Goal: Information Seeking & Learning: Learn about a topic

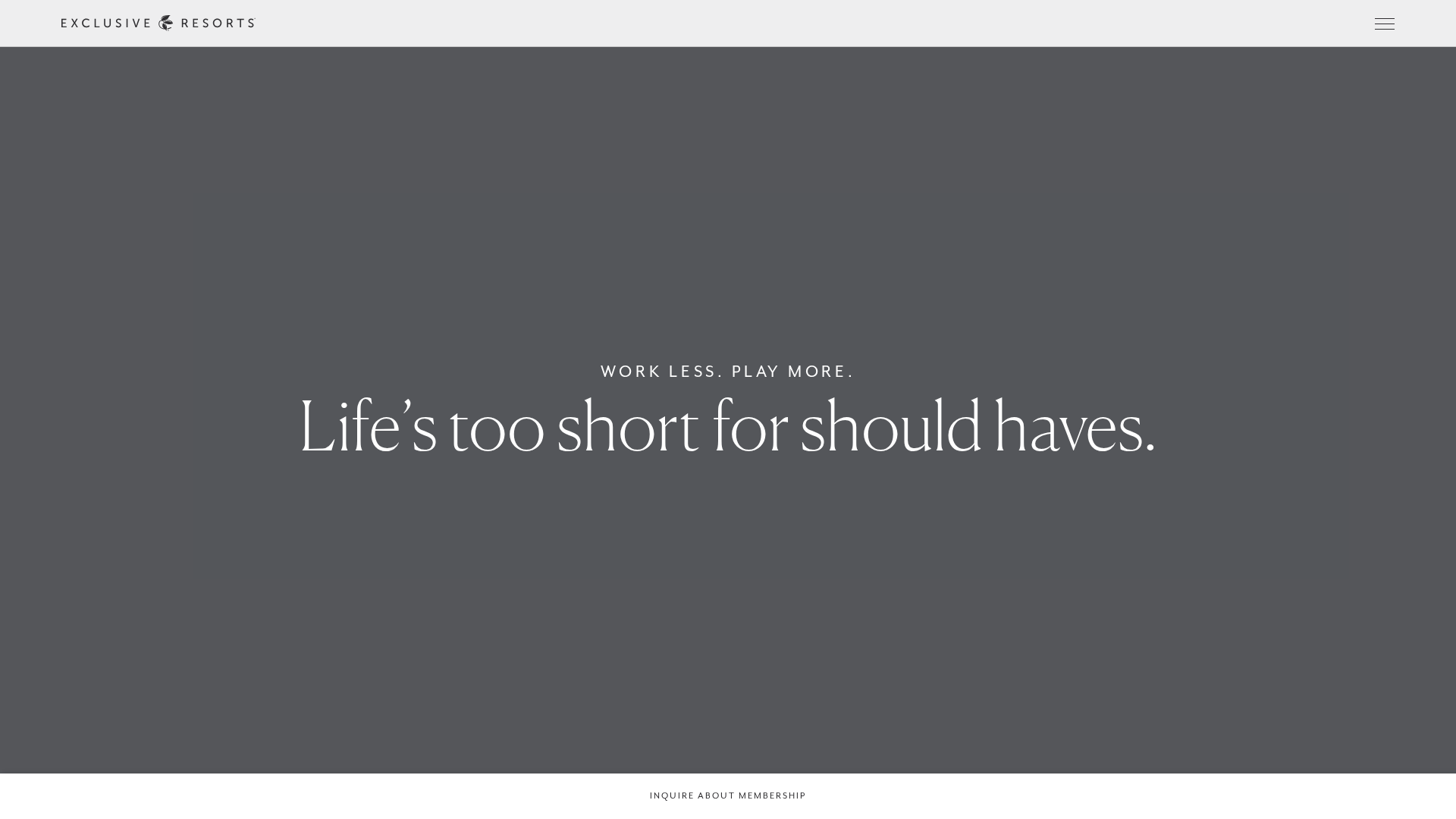
click at [0, 0] on icon at bounding box center [0, 0] width 0 height 0
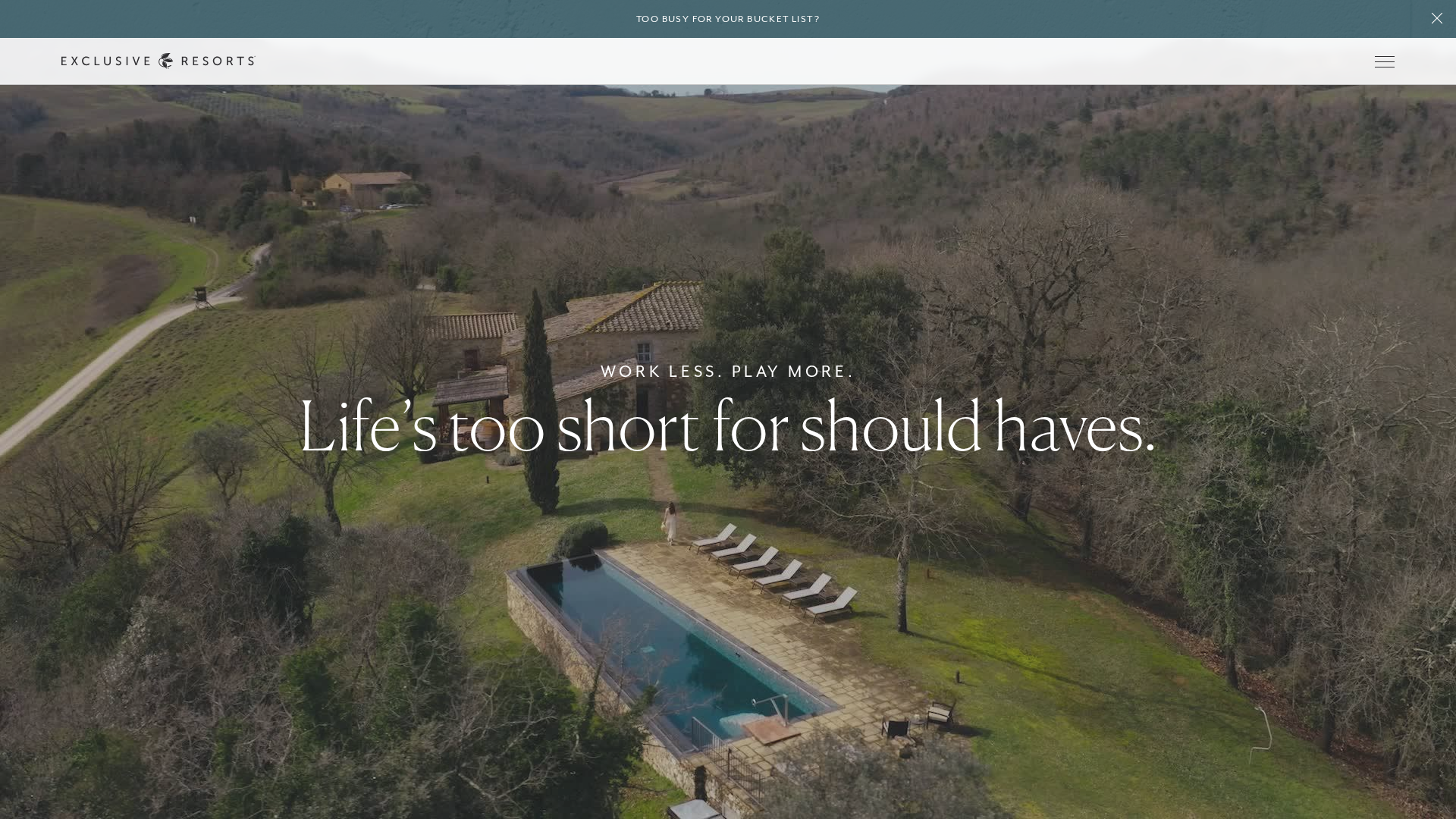
click at [1075, 258] on div at bounding box center [728, 409] width 1456 height 819
click at [0, 0] on link "Community" at bounding box center [0, 0] width 0 height 0
click at [0, 0] on link "Club Journal" at bounding box center [0, 0] width 0 height 0
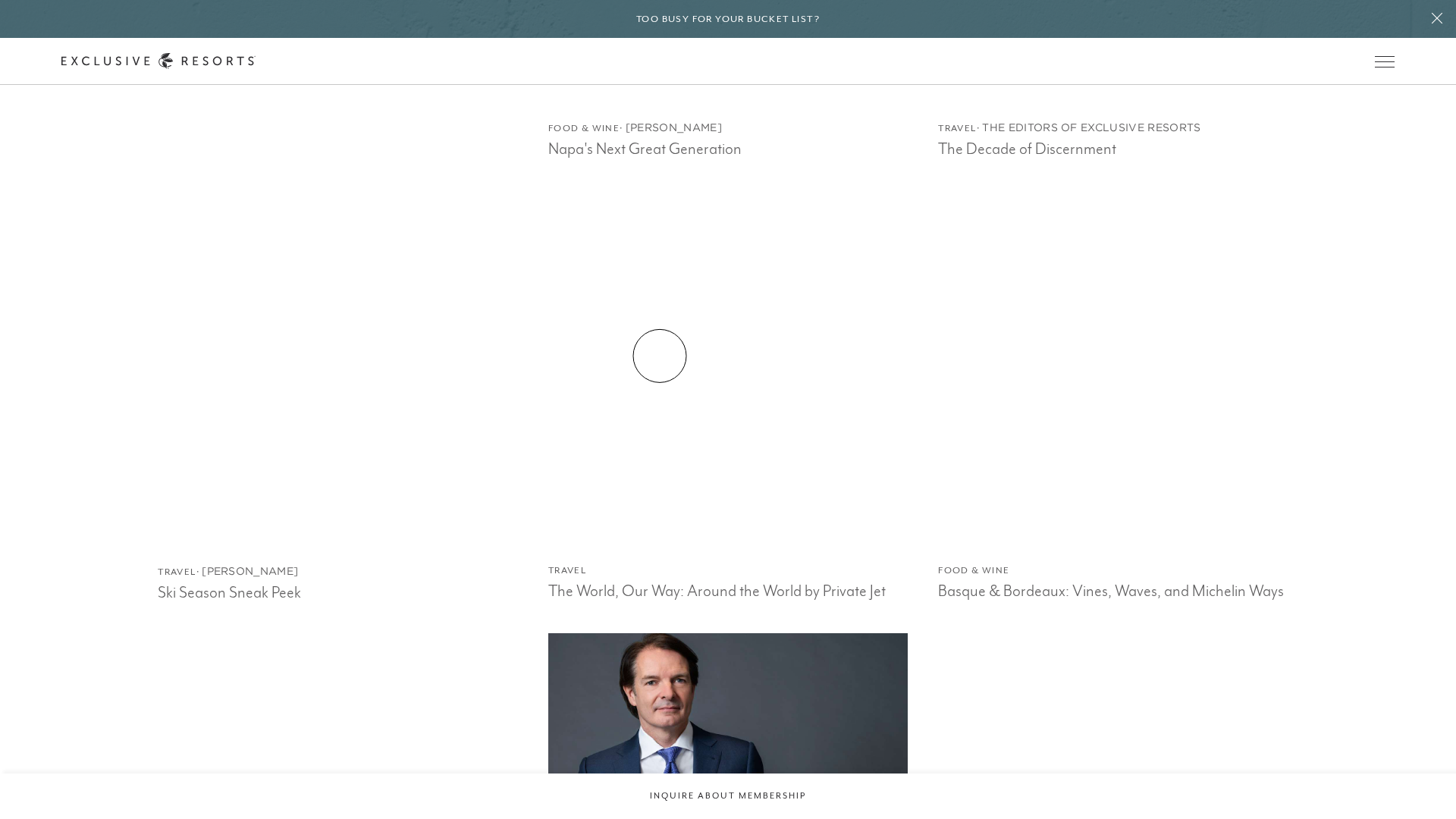
scroll to position [3421, 0]
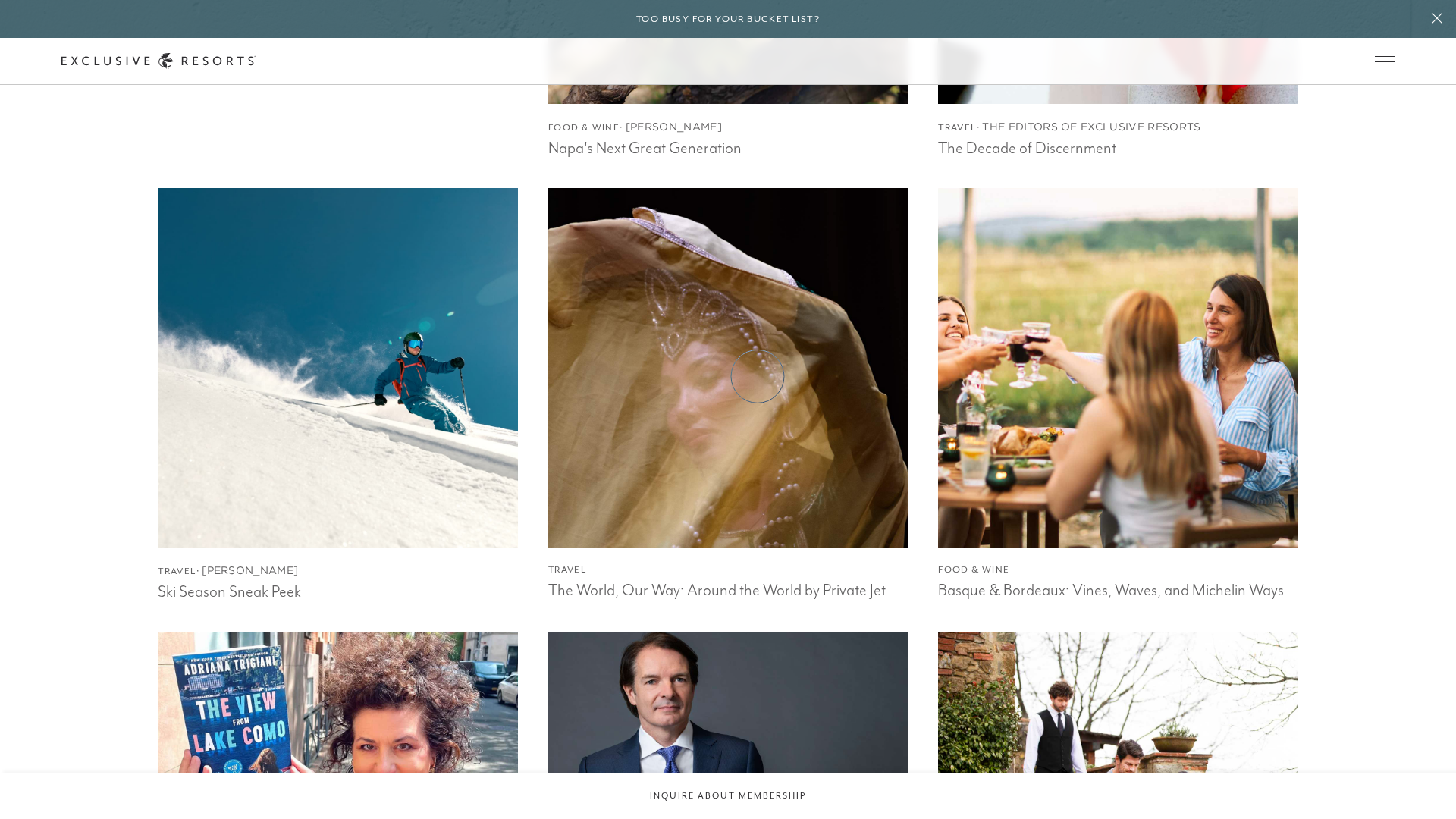
click at [757, 376] on img at bounding box center [727, 368] width 396 height 396
click at [1106, 373] on img at bounding box center [1118, 368] width 396 height 396
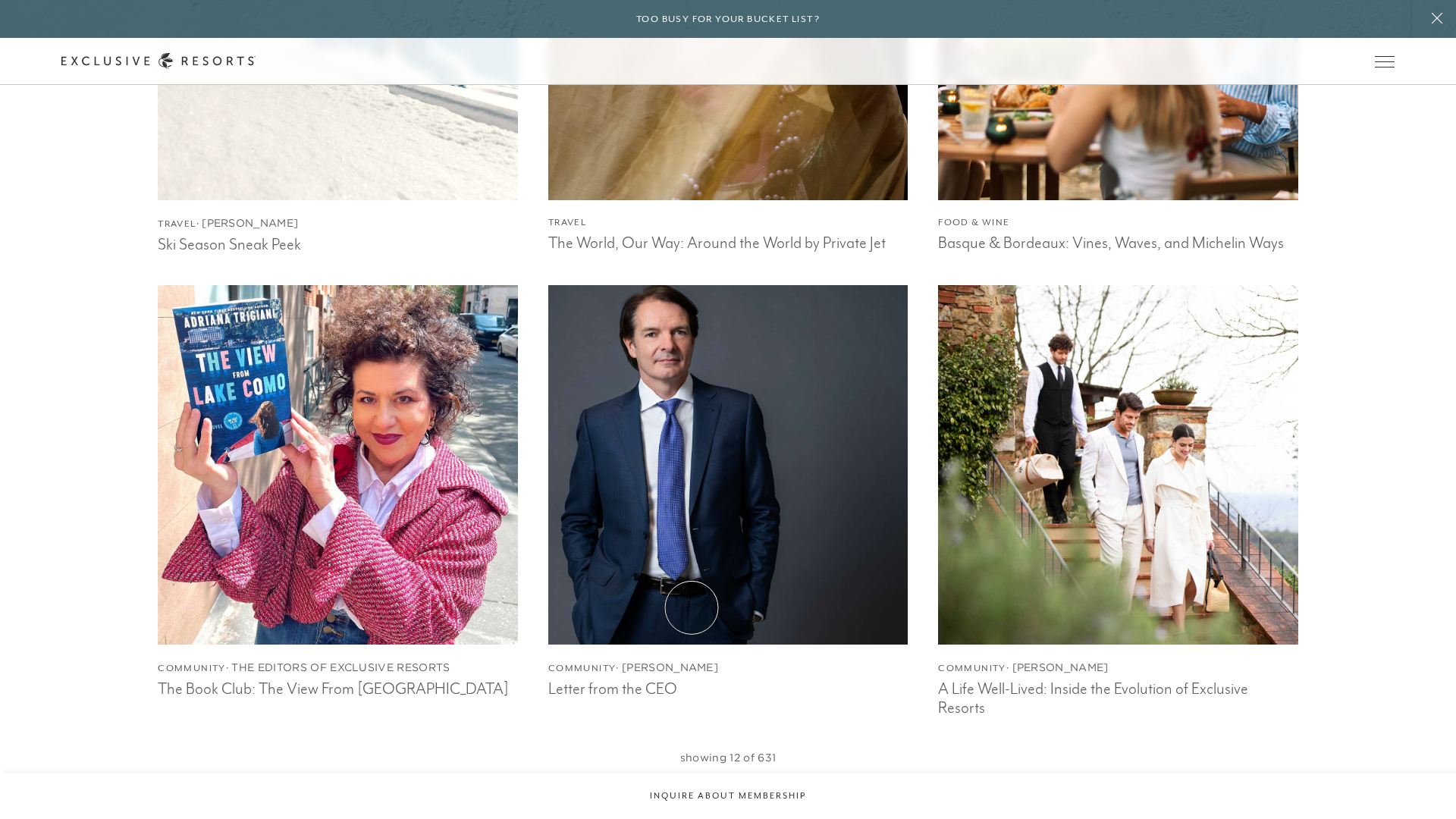
scroll to position [3847, 0]
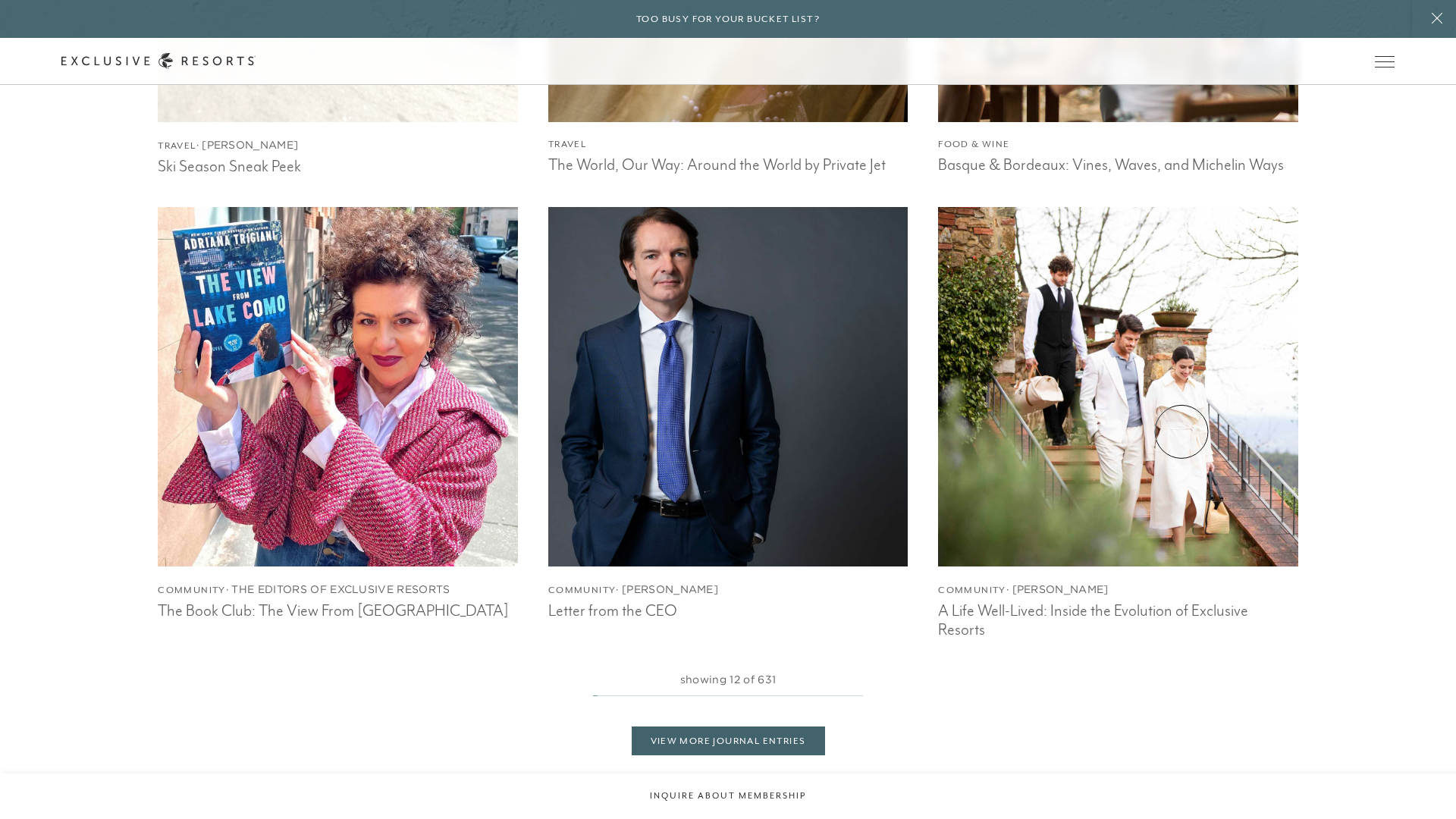
click at [1181, 432] on img at bounding box center [1118, 386] width 396 height 396
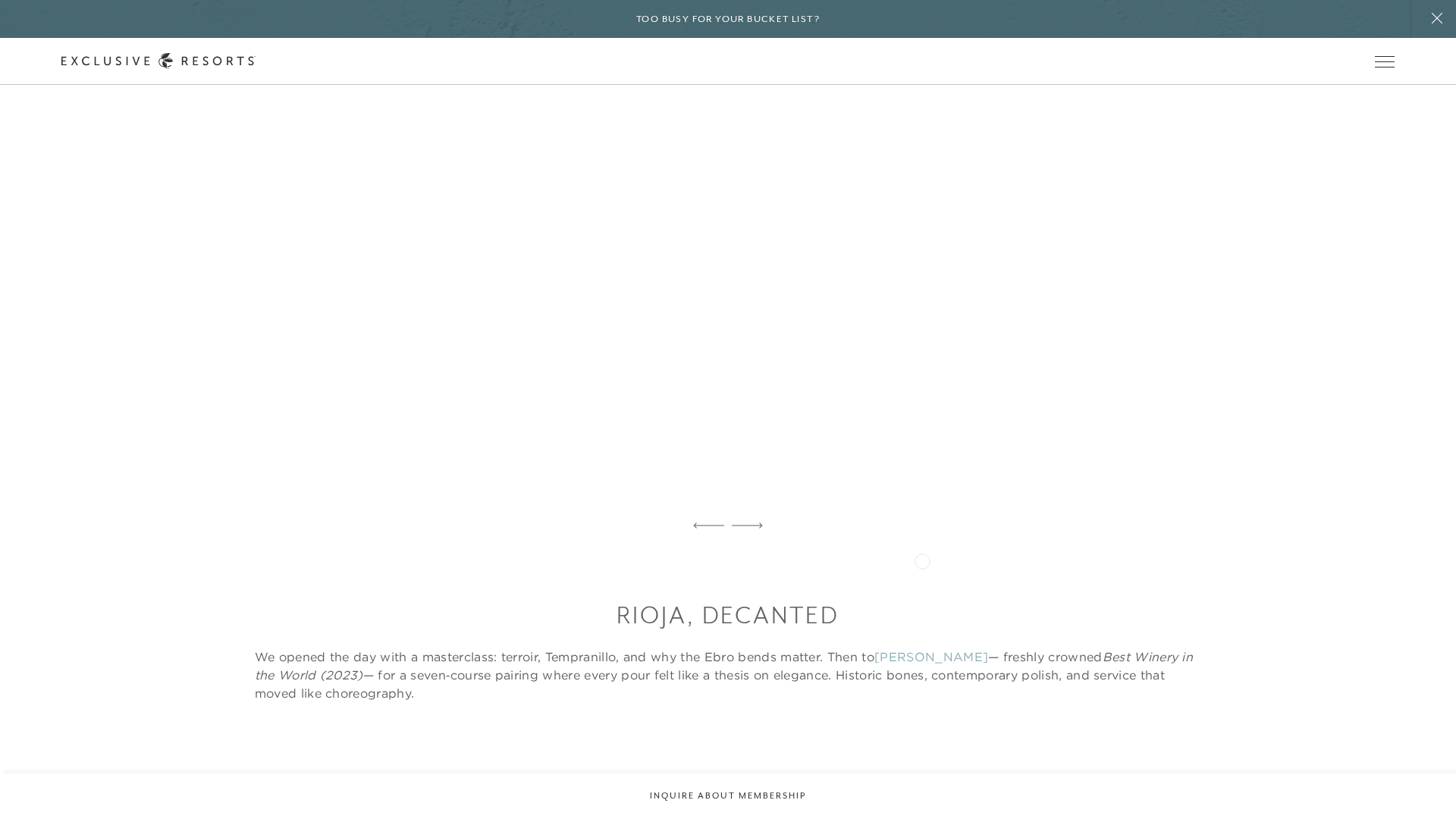
scroll to position [1228, 0]
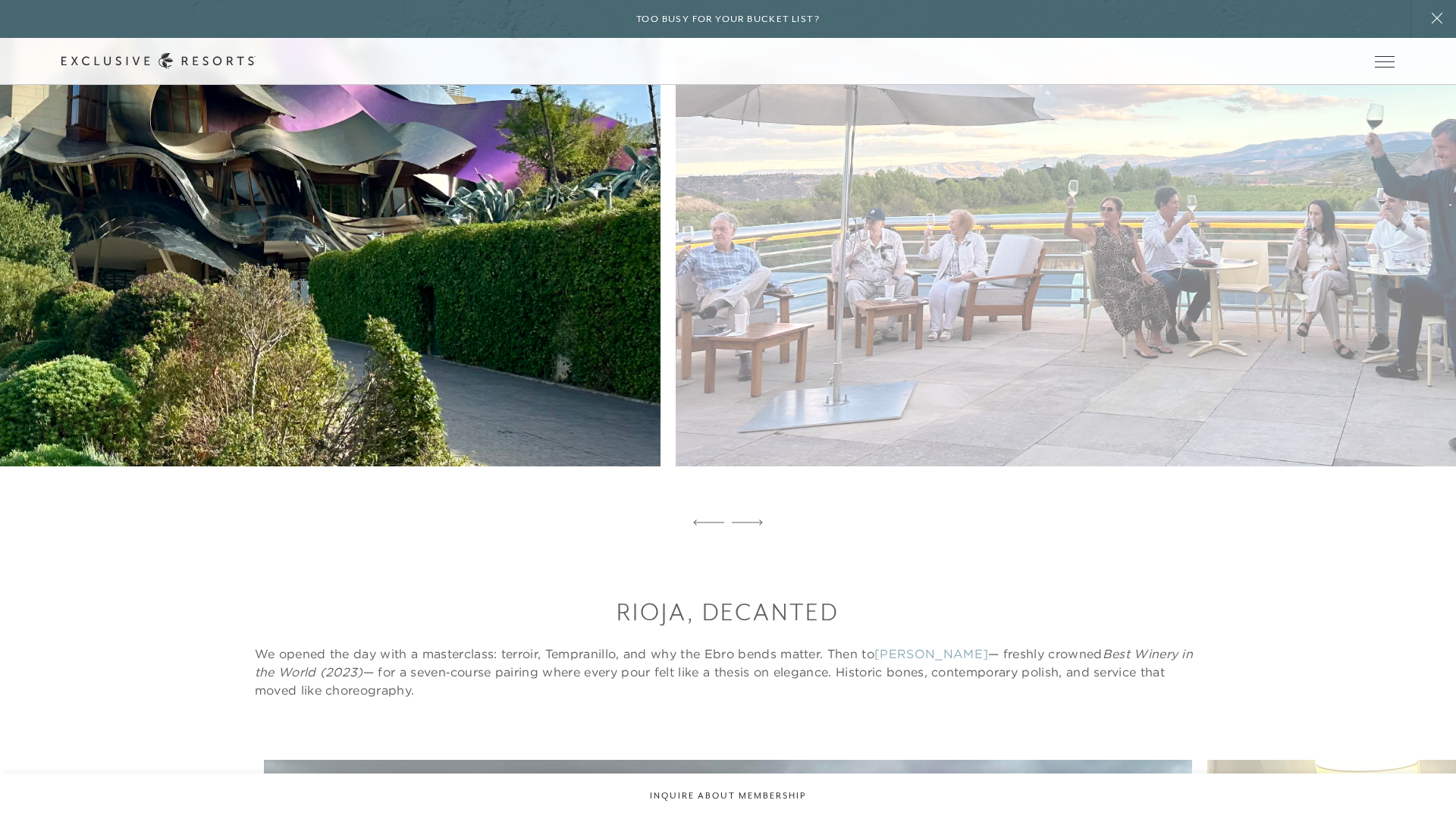
click at [675, 386] on figure at bounding box center [1139, 203] width 928 height 616
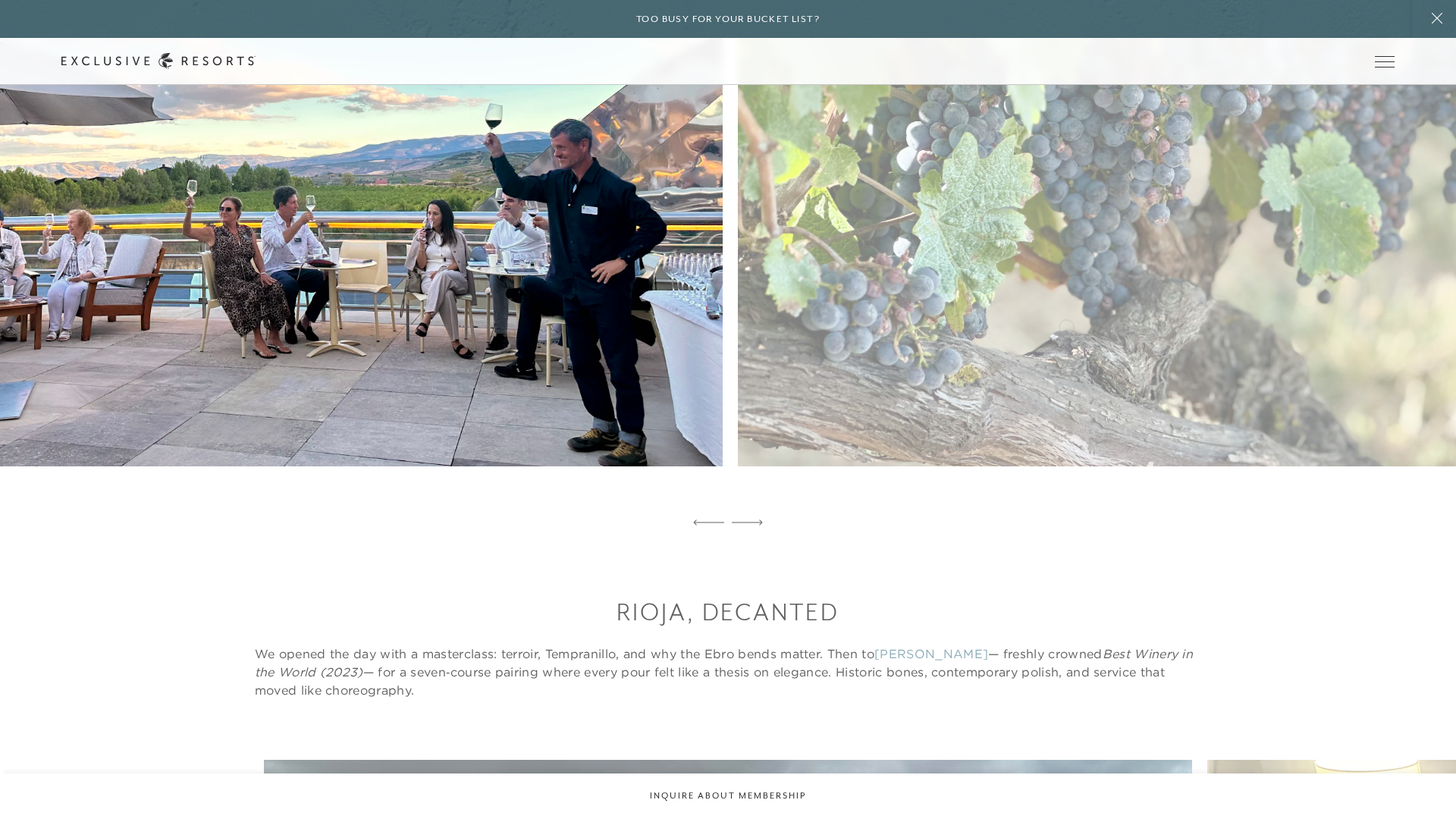
click at [566, 350] on figure at bounding box center [258, 203] width 928 height 616
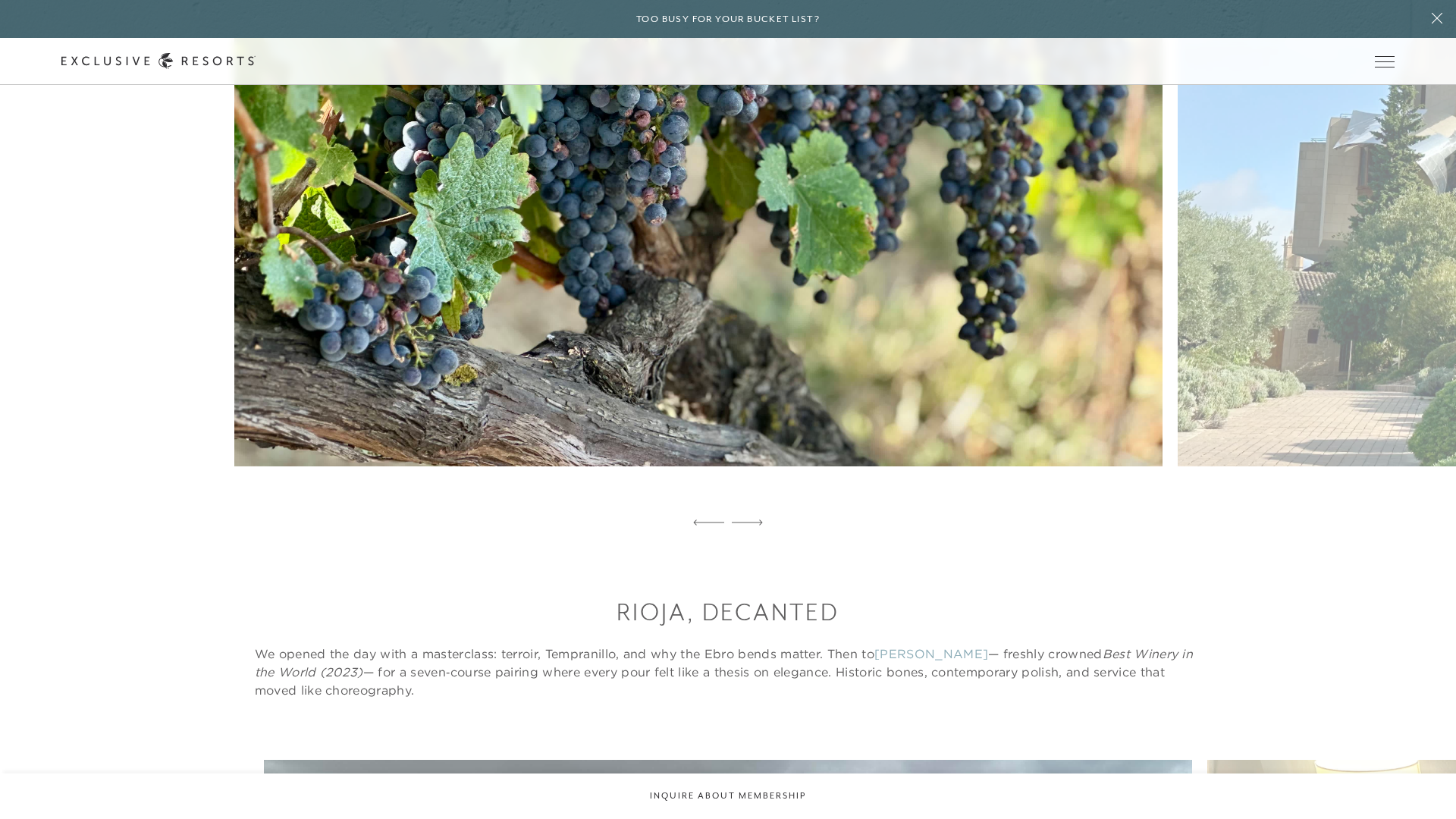
click at [517, 301] on figure at bounding box center [698, 203] width 928 height 616
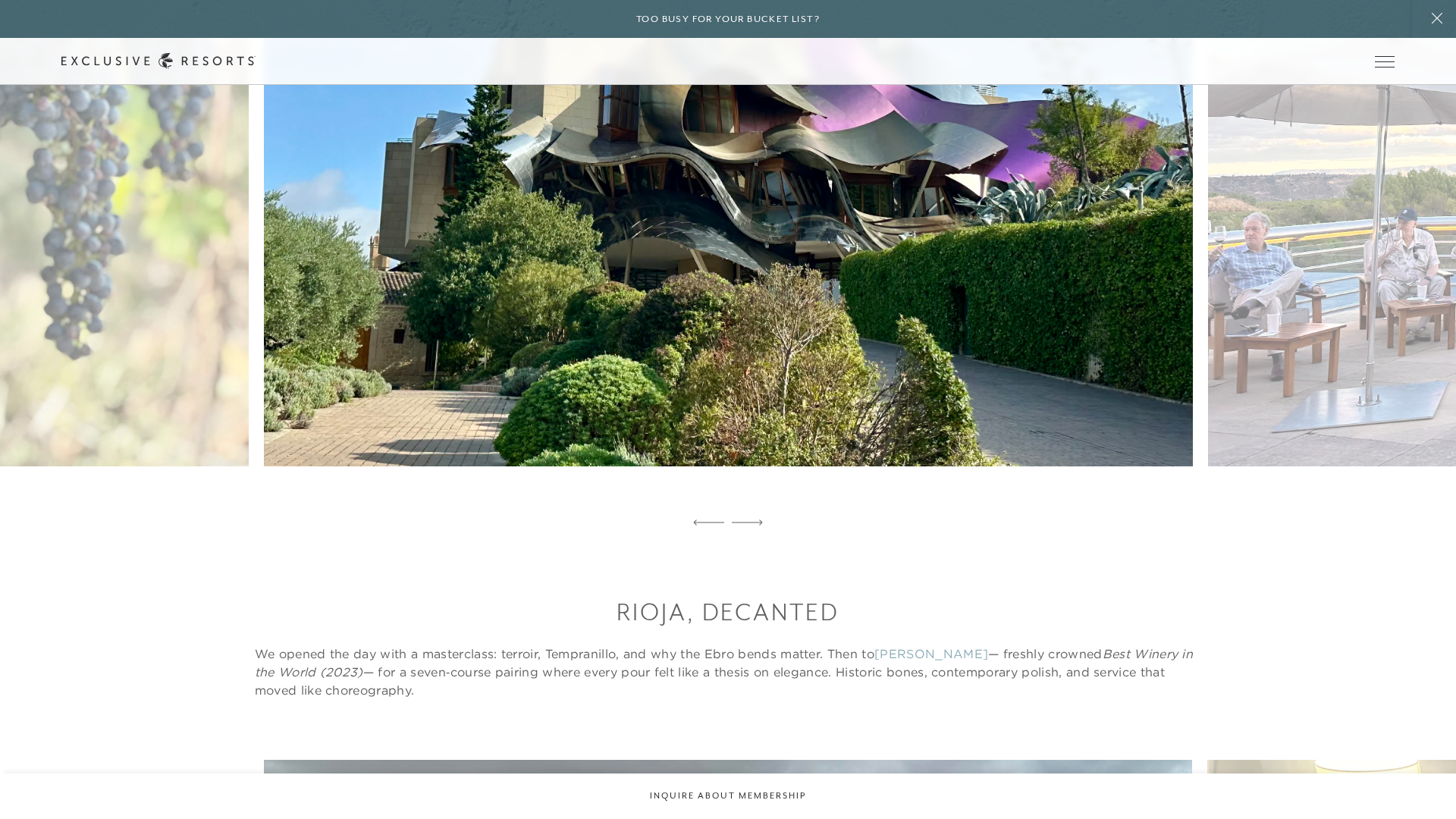
click at [898, 264] on figure at bounding box center [728, 203] width 928 height 616
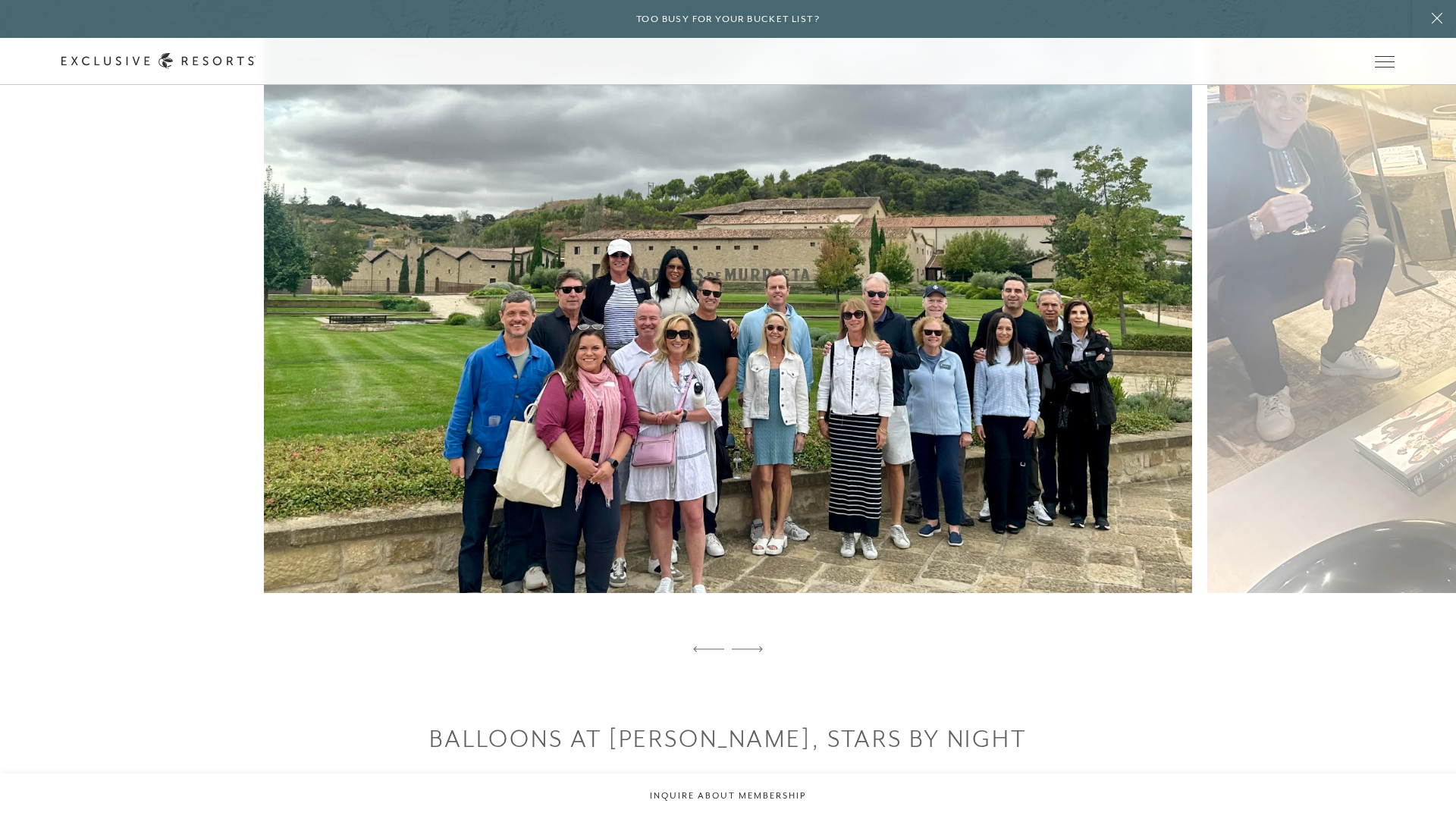
scroll to position [1972, 0]
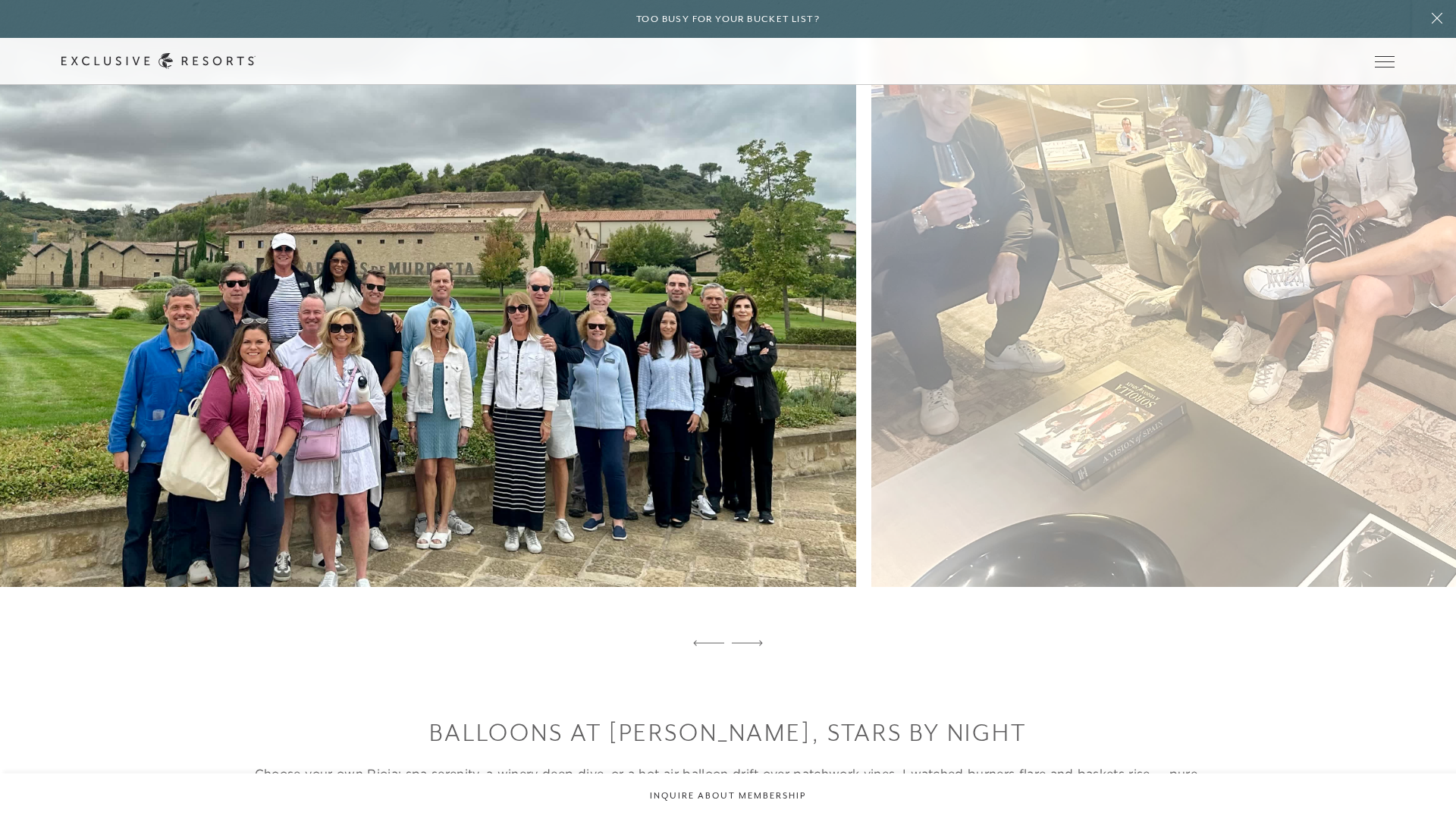
click at [495, 403] on figure at bounding box center [392, 324] width 928 height 616
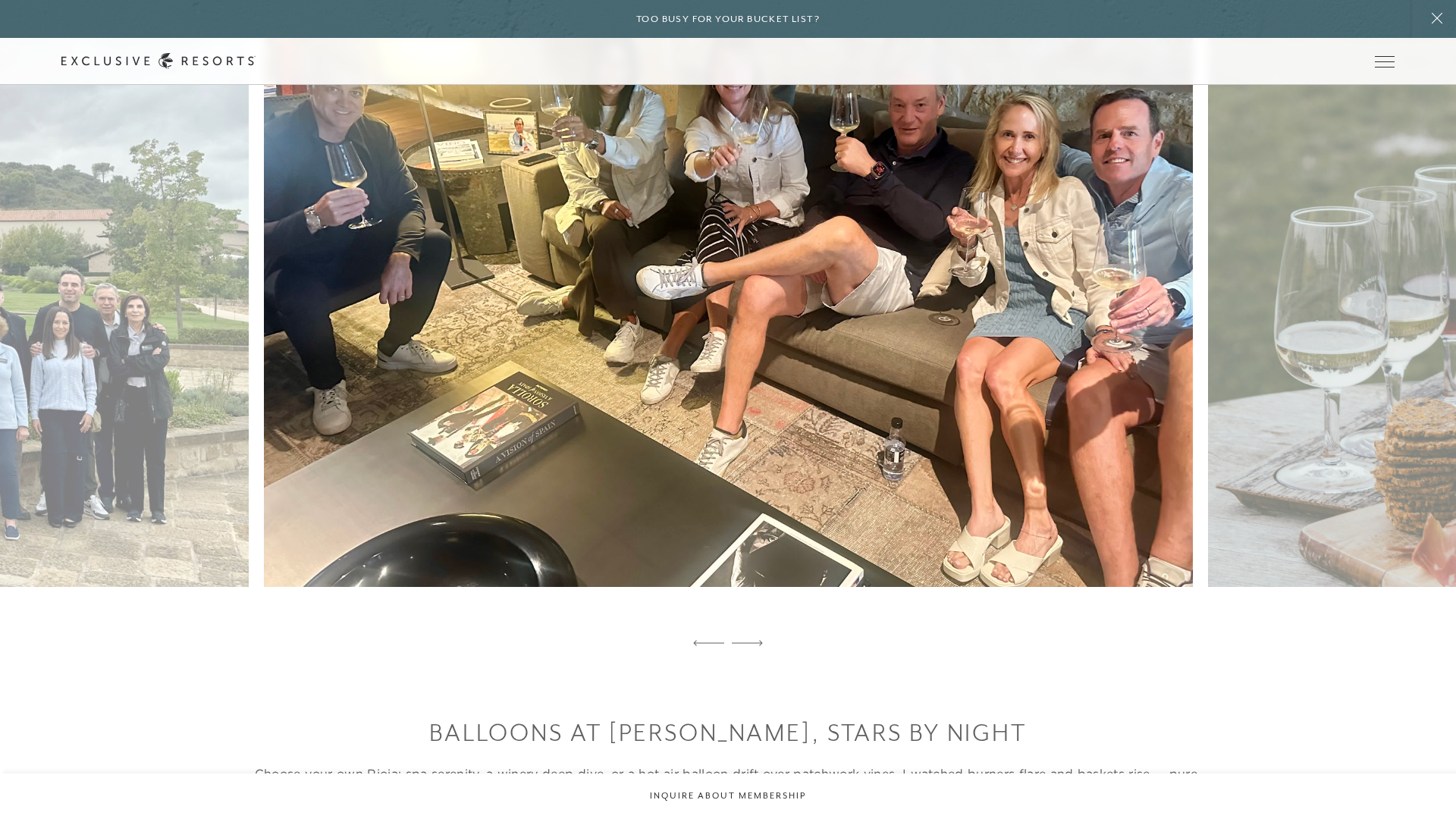
click at [395, 387] on figure at bounding box center [728, 324] width 928 height 616
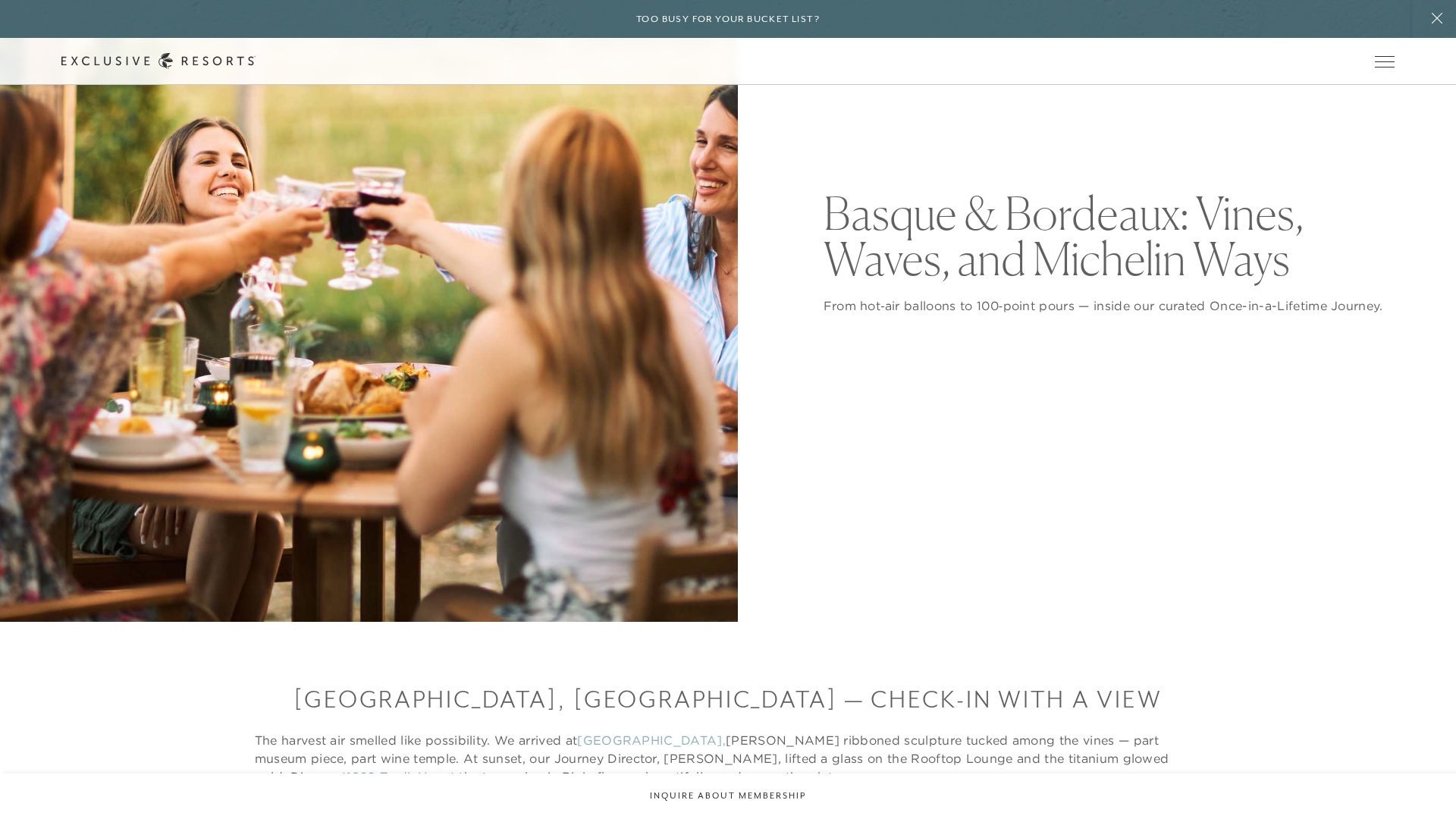
scroll to position [0, 0]
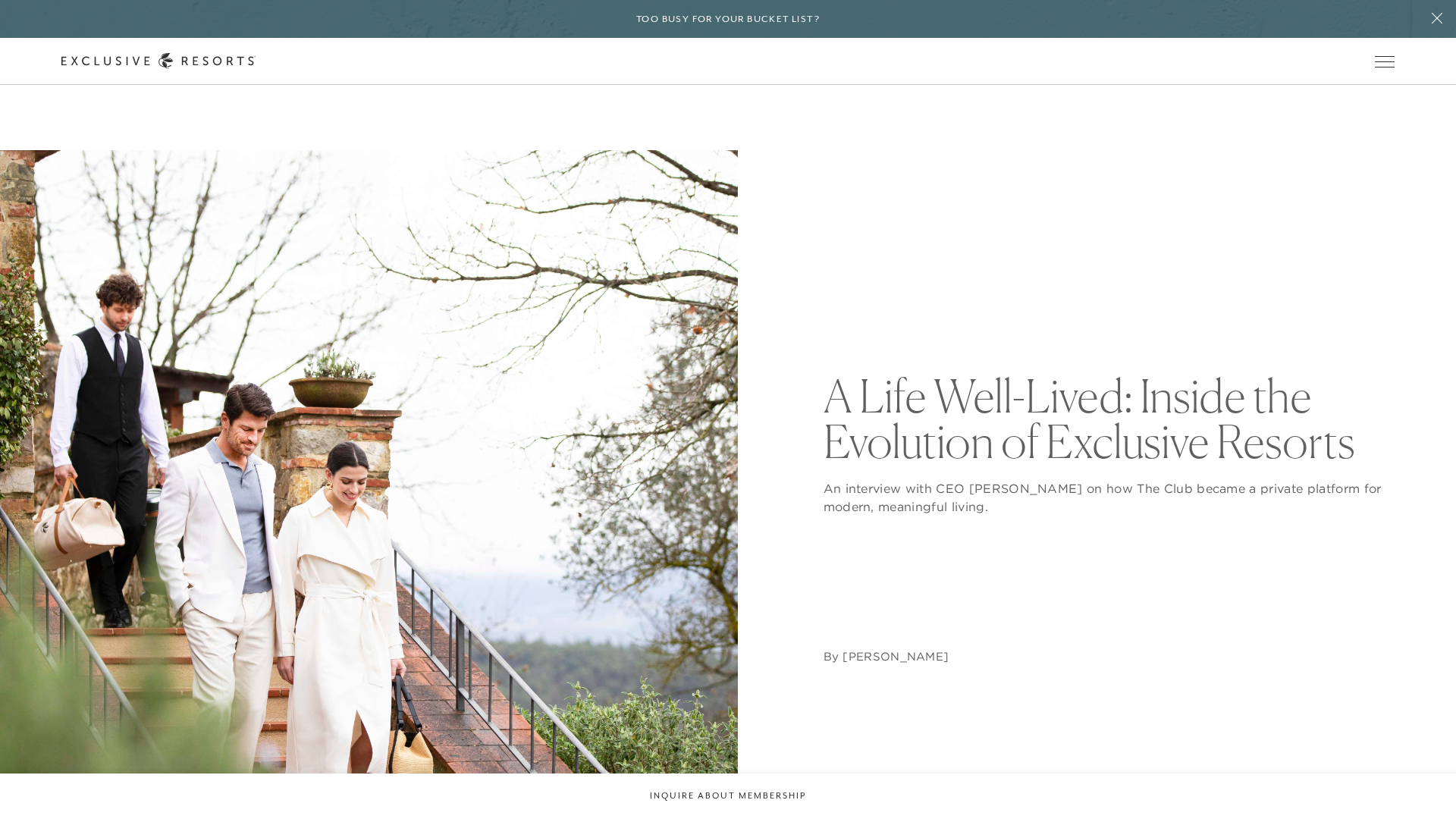
scroll to position [3, 0]
